Goal: Navigation & Orientation: Find specific page/section

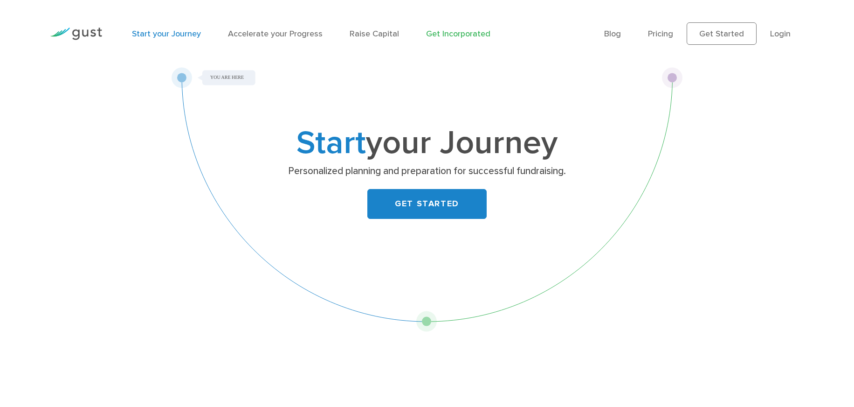
click at [461, 35] on link "Get Incorporated" at bounding box center [458, 34] width 64 height 10
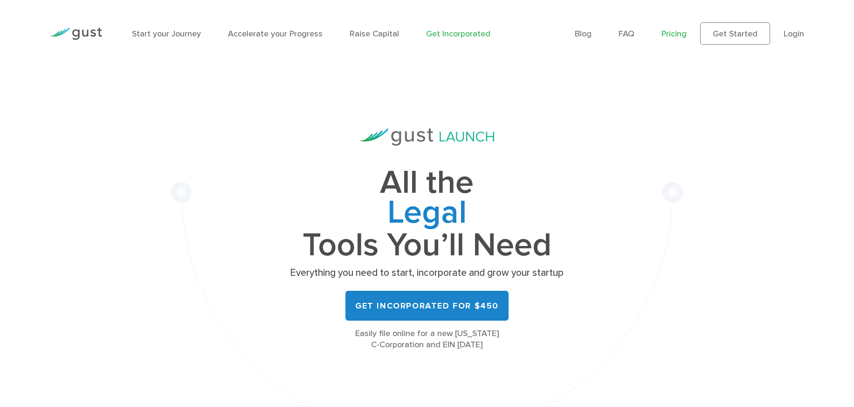
click at [673, 31] on link "Pricing" at bounding box center [674, 34] width 25 height 10
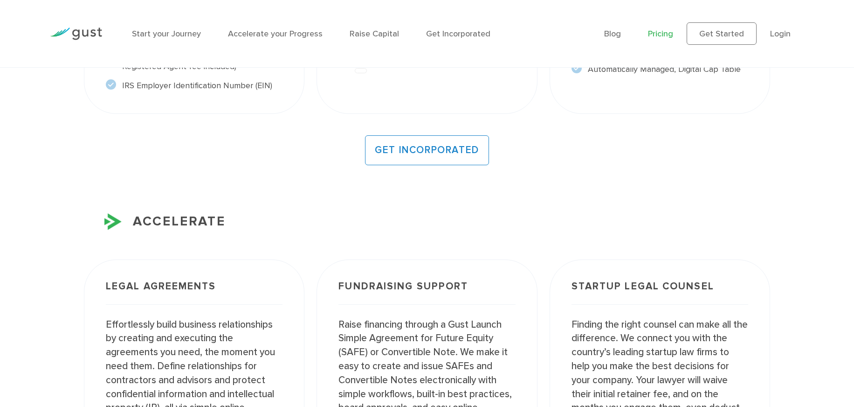
scroll to position [1122, 0]
